Goal: Task Accomplishment & Management: Manage account settings

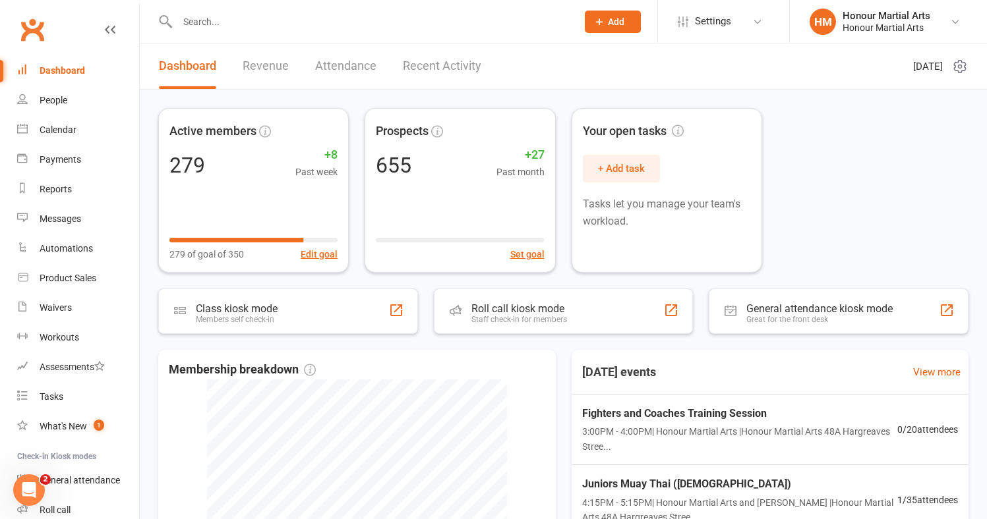
click at [211, 26] on input "text" at bounding box center [370, 22] width 394 height 18
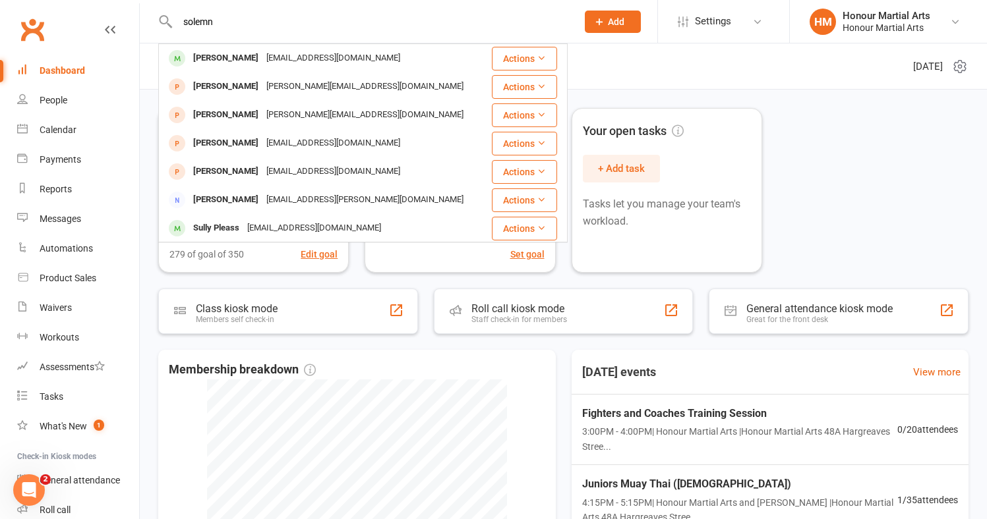
type input "solemn"
drag, startPoint x: 189, startPoint y: 43, endPoint x: 219, endPoint y: 56, distance: 33.1
click at [218, 57] on div "[PERSON_NAME]" at bounding box center [225, 58] width 73 height 19
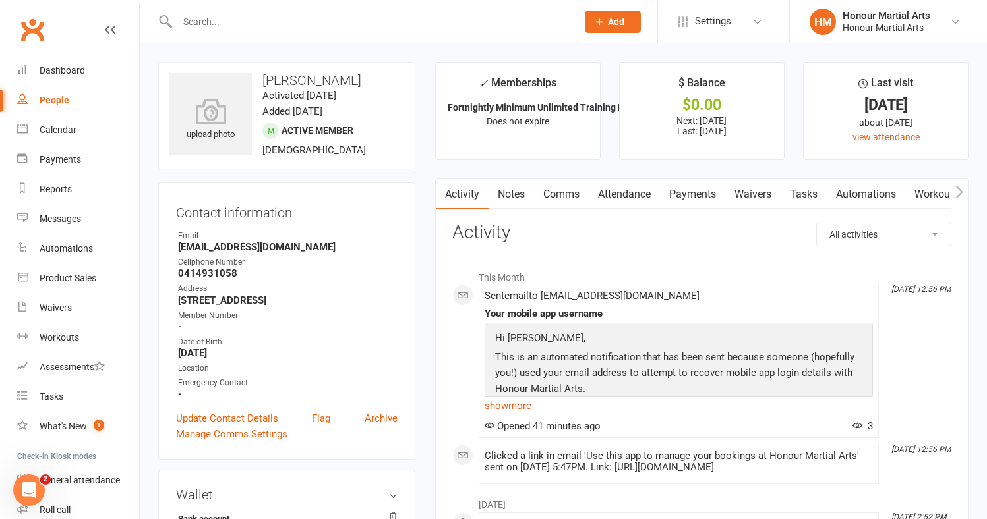
click at [697, 195] on link "Payments" at bounding box center [692, 194] width 65 height 30
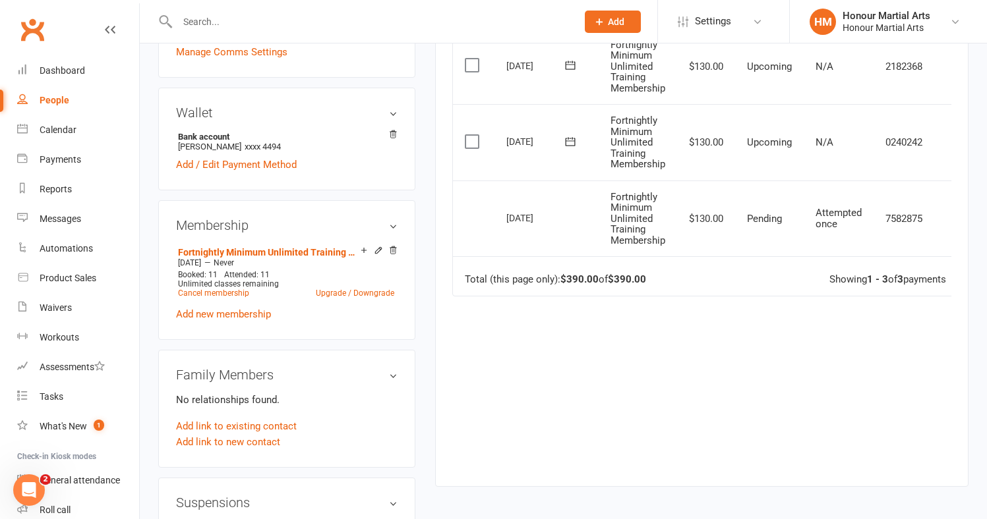
scroll to position [441, 0]
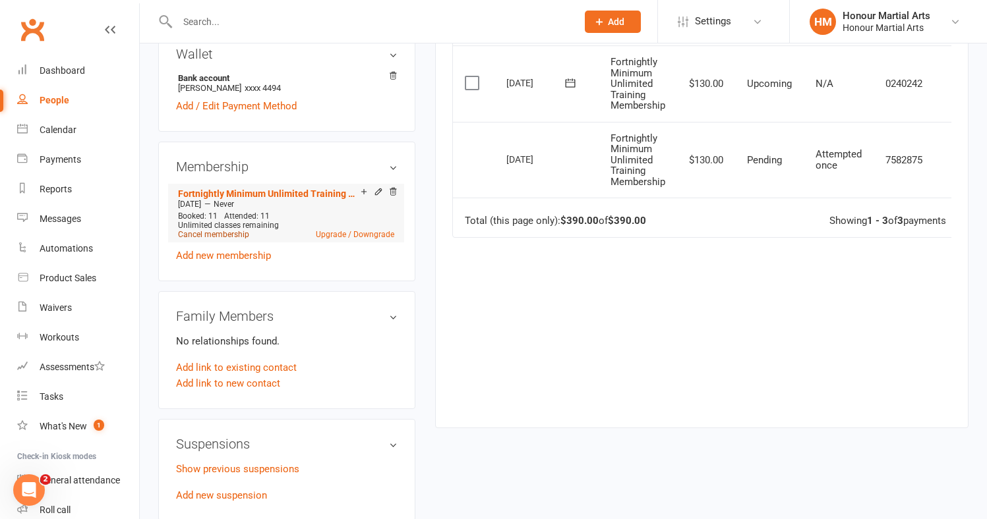
click at [240, 234] on link "Cancel membership" at bounding box center [213, 234] width 71 height 9
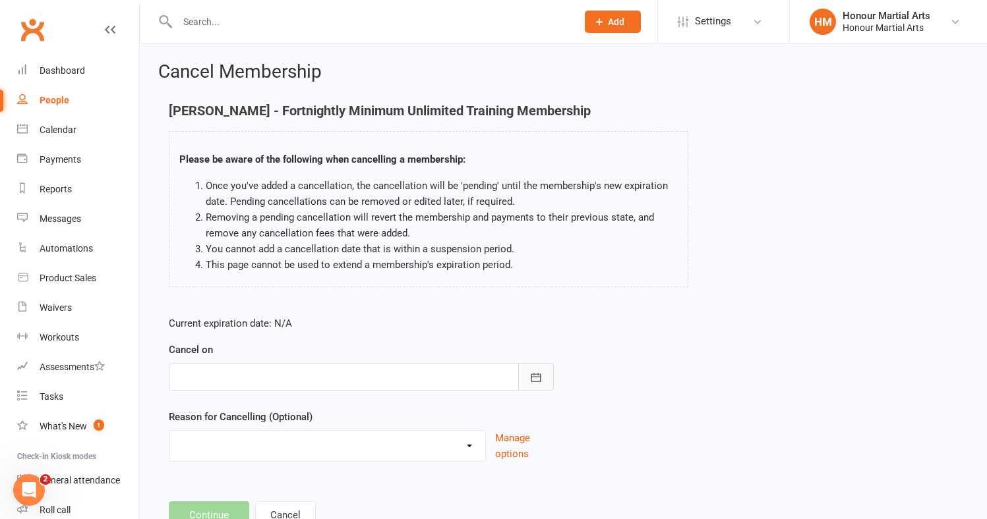
click at [548, 381] on button "button" at bounding box center [536, 377] width 36 height 28
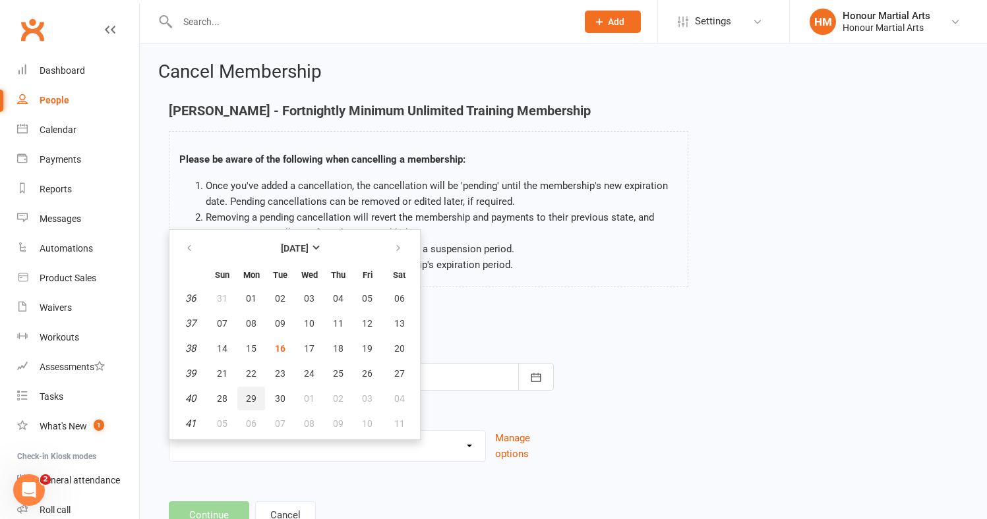
click at [249, 395] on span "29" at bounding box center [251, 398] width 11 height 11
type input "[DATE]"
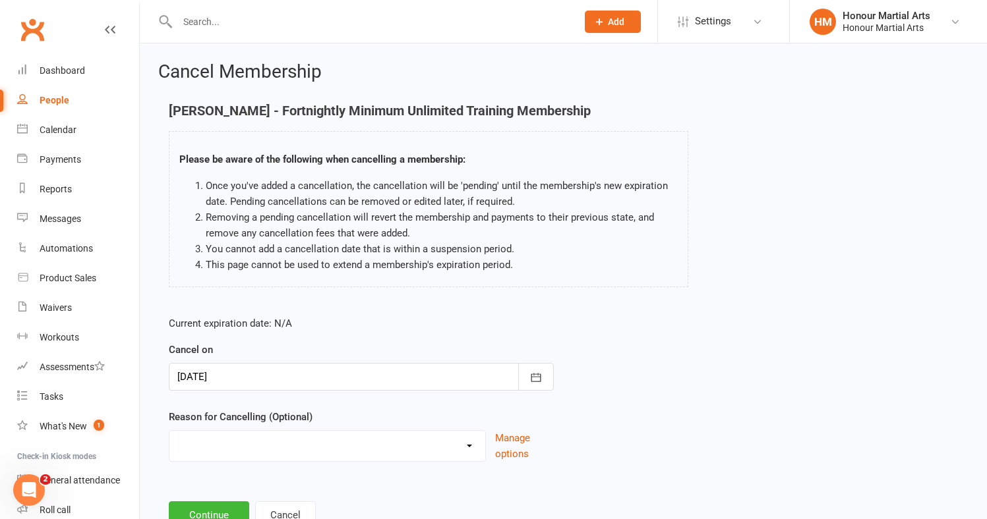
scroll to position [61, 0]
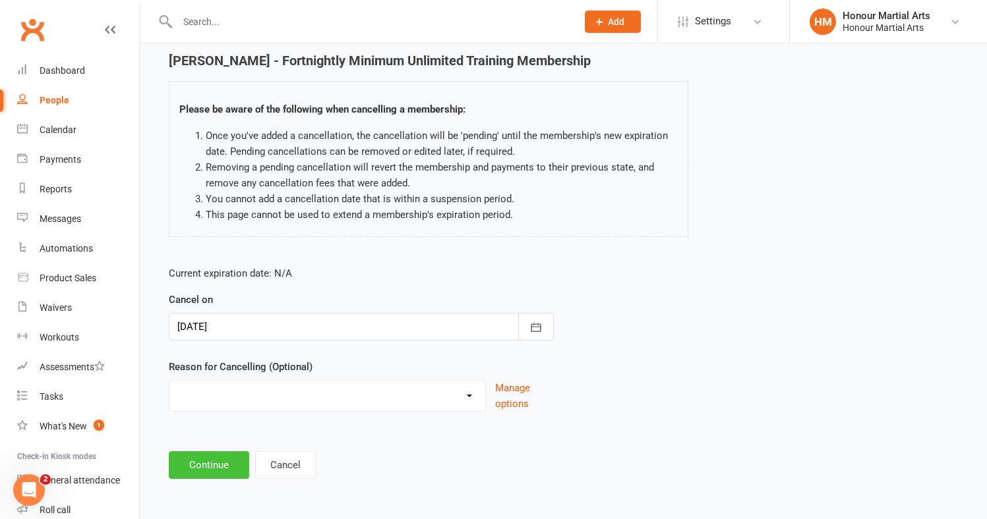
click at [231, 451] on button "Continue" at bounding box center [209, 465] width 80 height 28
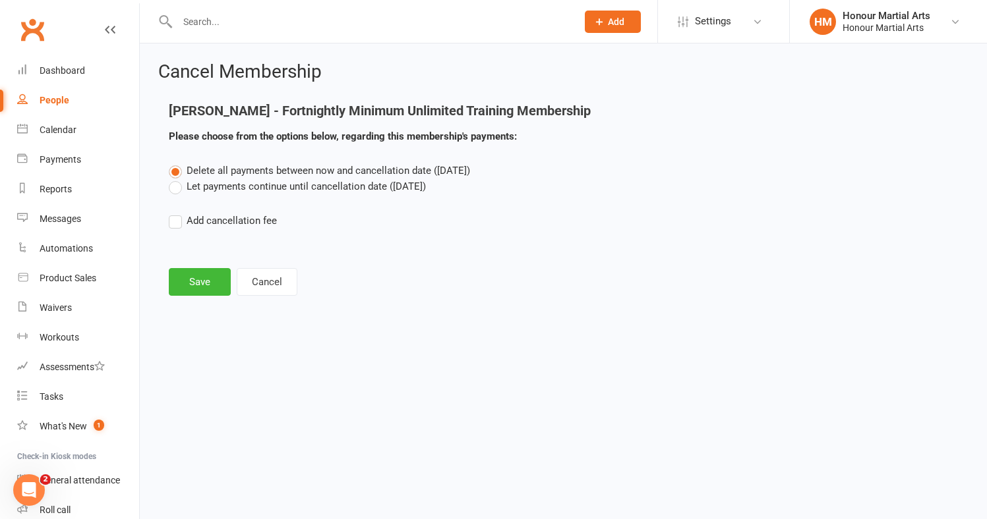
scroll to position [0, 0]
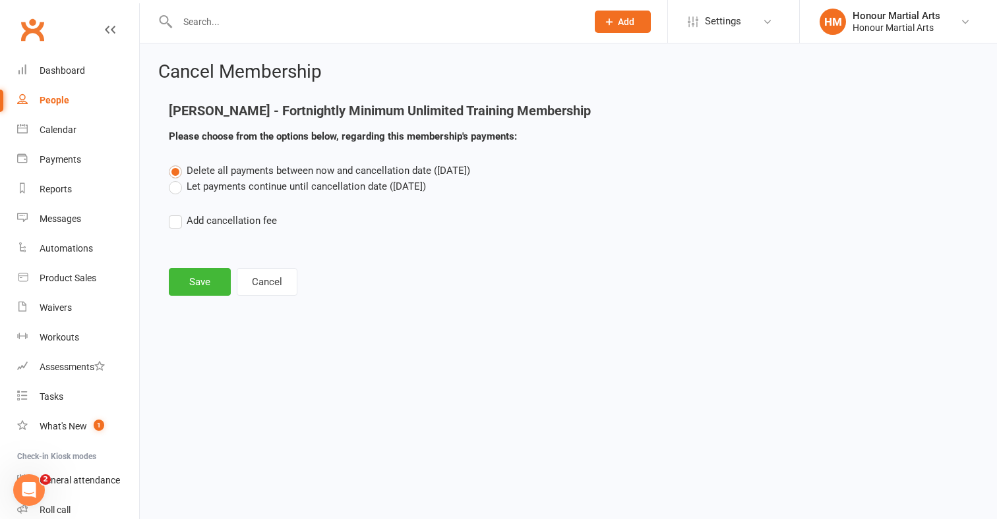
click at [179, 191] on label "Let payments continue until cancellation date ([DATE])" at bounding box center [297, 187] width 257 height 16
click at [177, 179] on input "Let payments continue until cancellation date ([DATE])" at bounding box center [173, 179] width 9 height 0
click at [190, 269] on button "Save" at bounding box center [200, 282] width 62 height 28
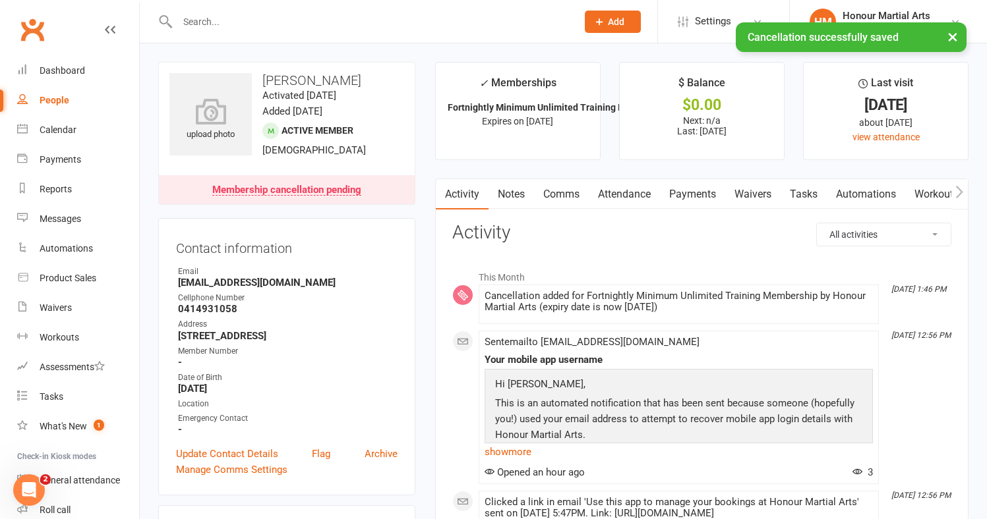
click at [682, 187] on link "Payments" at bounding box center [692, 194] width 65 height 30
